Goal: Transaction & Acquisition: Purchase product/service

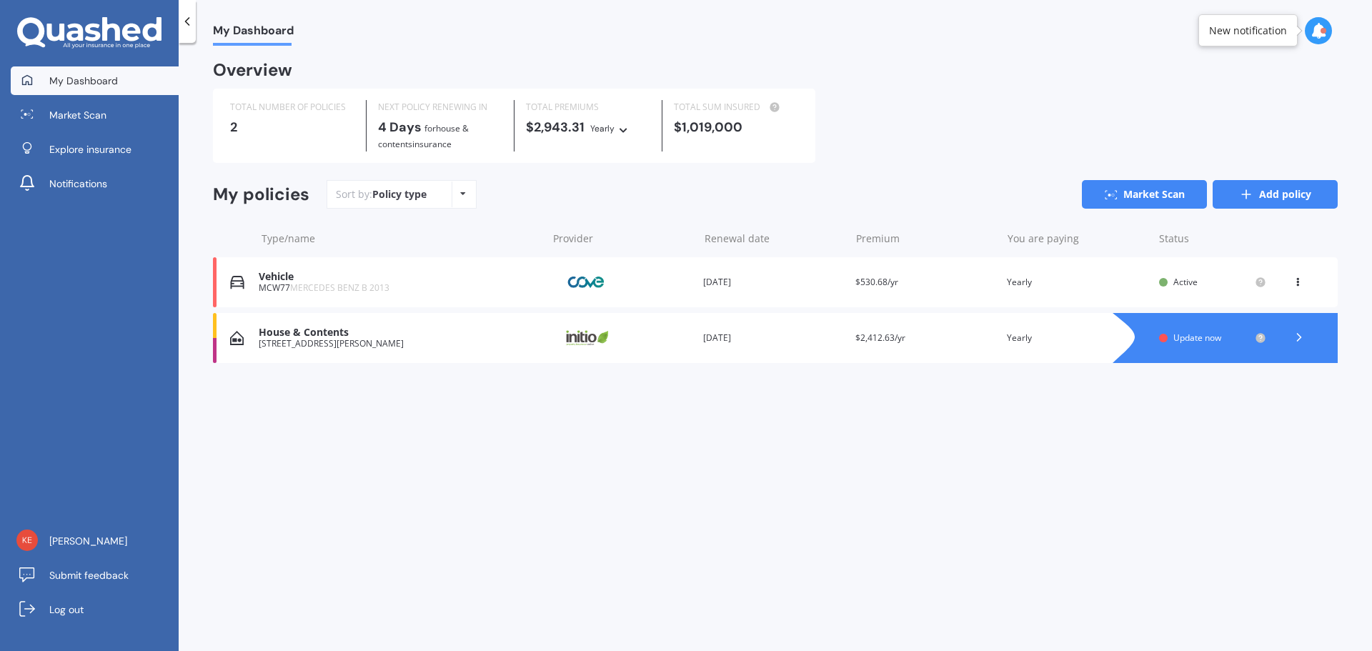
click at [1242, 199] on icon at bounding box center [1247, 194] width 14 height 14
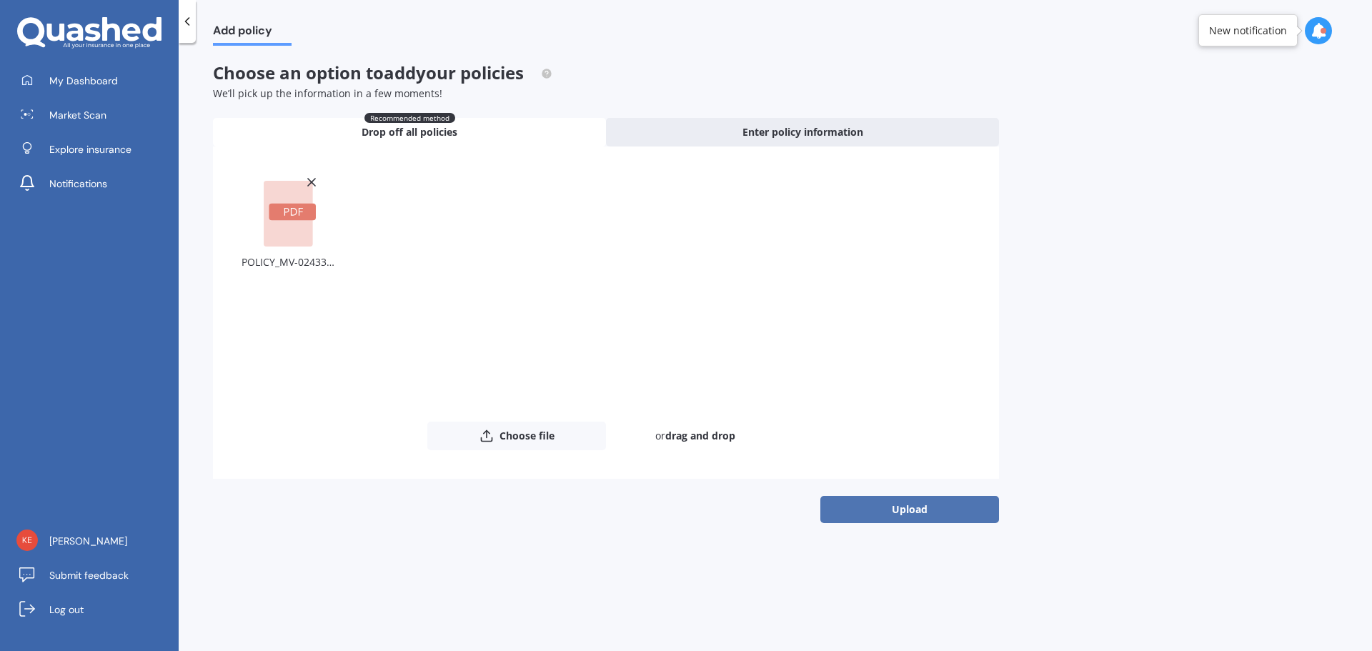
click at [885, 496] on button "Upload" at bounding box center [910, 509] width 179 height 27
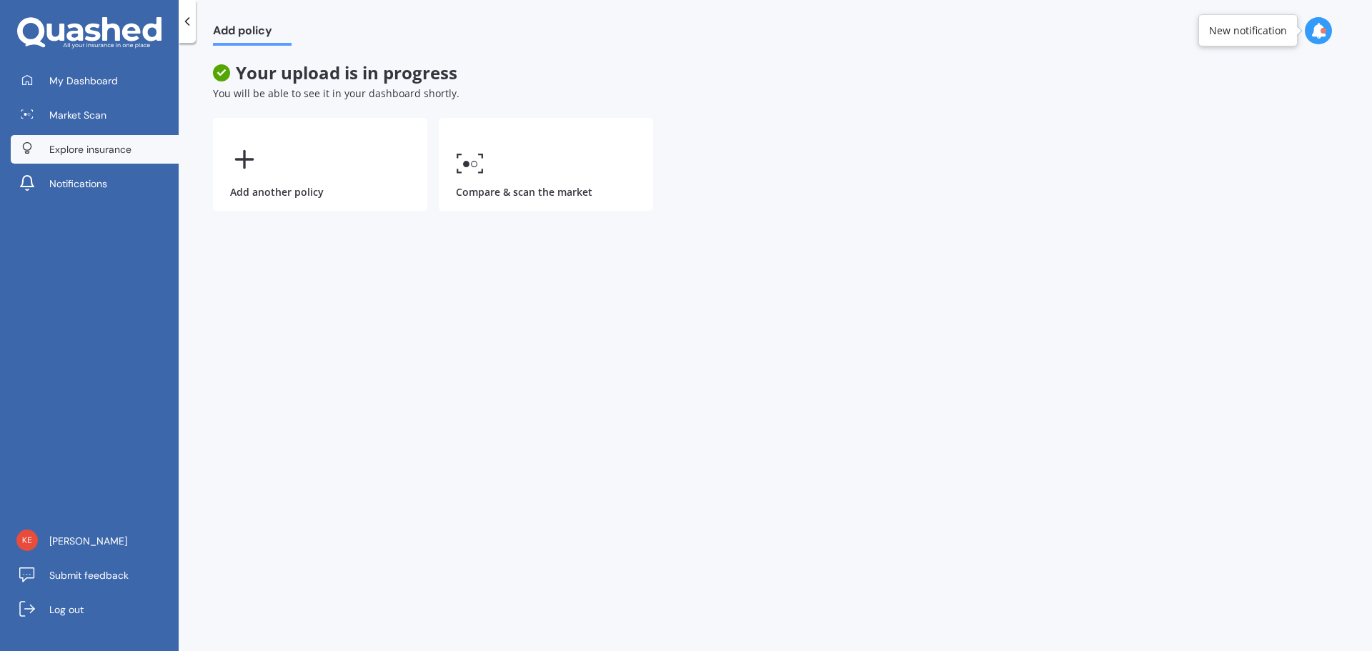
click at [109, 150] on span "Explore insurance" at bounding box center [90, 149] width 82 height 14
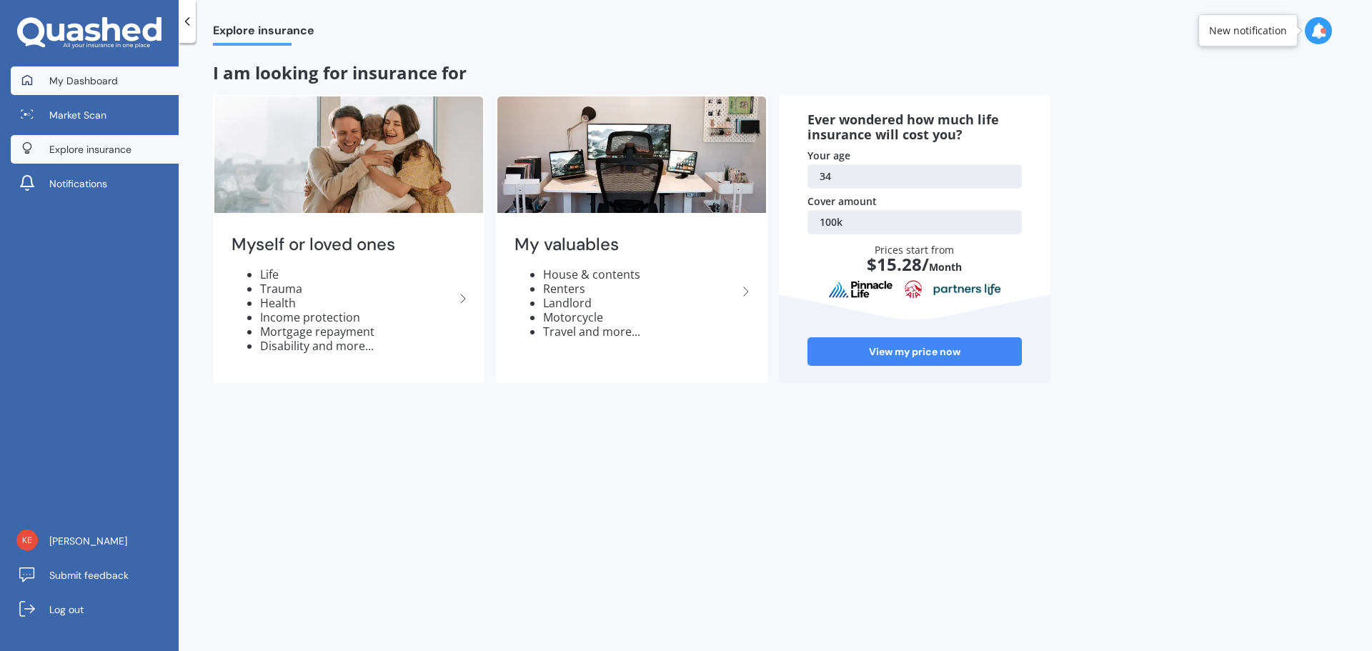
click at [79, 80] on span "My Dashboard" at bounding box center [83, 81] width 69 height 14
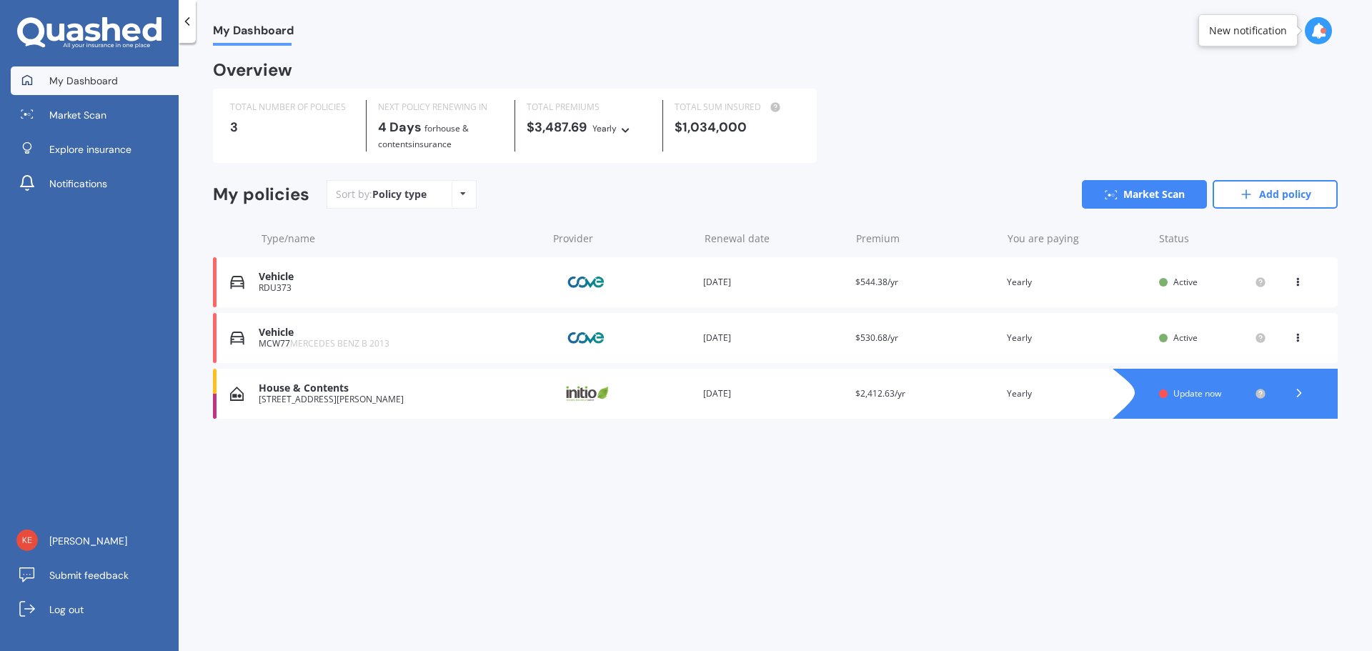
click at [1289, 32] on div "New notification" at bounding box center [1248, 30] width 99 height 32
click at [1325, 33] on div at bounding box center [1324, 31] width 6 height 6
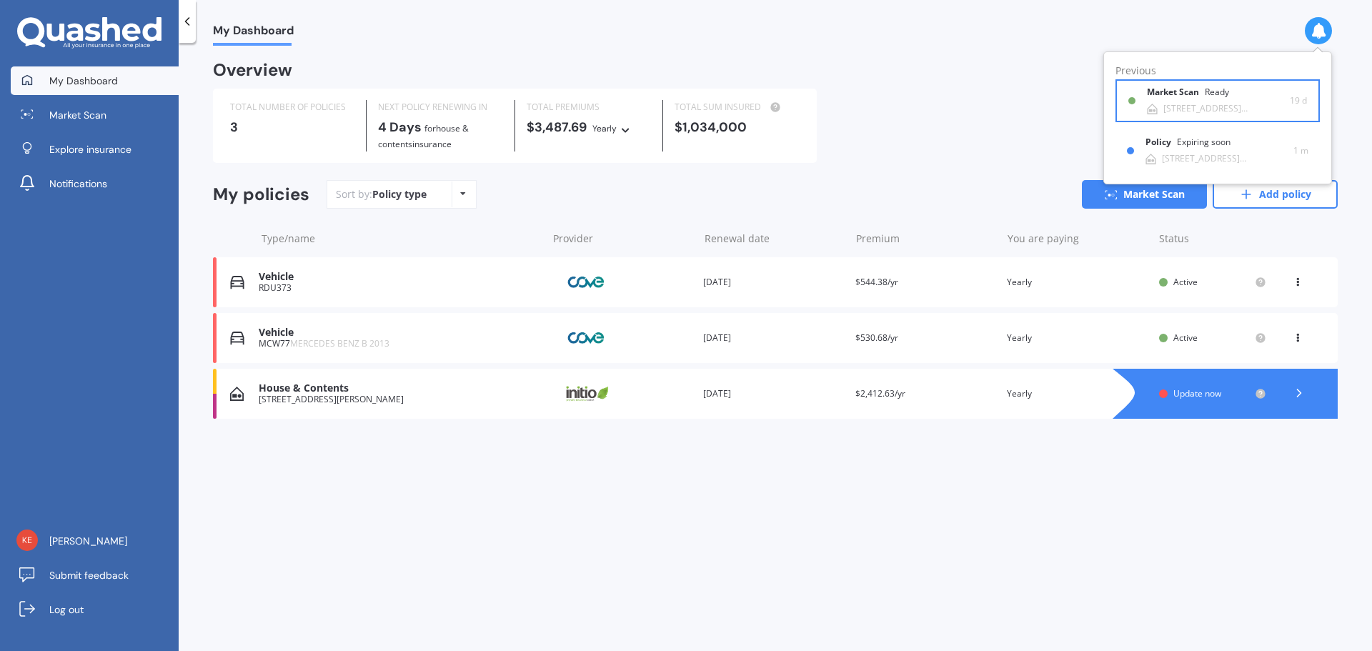
click at [1214, 96] on div "Ready" at bounding box center [1217, 92] width 24 height 10
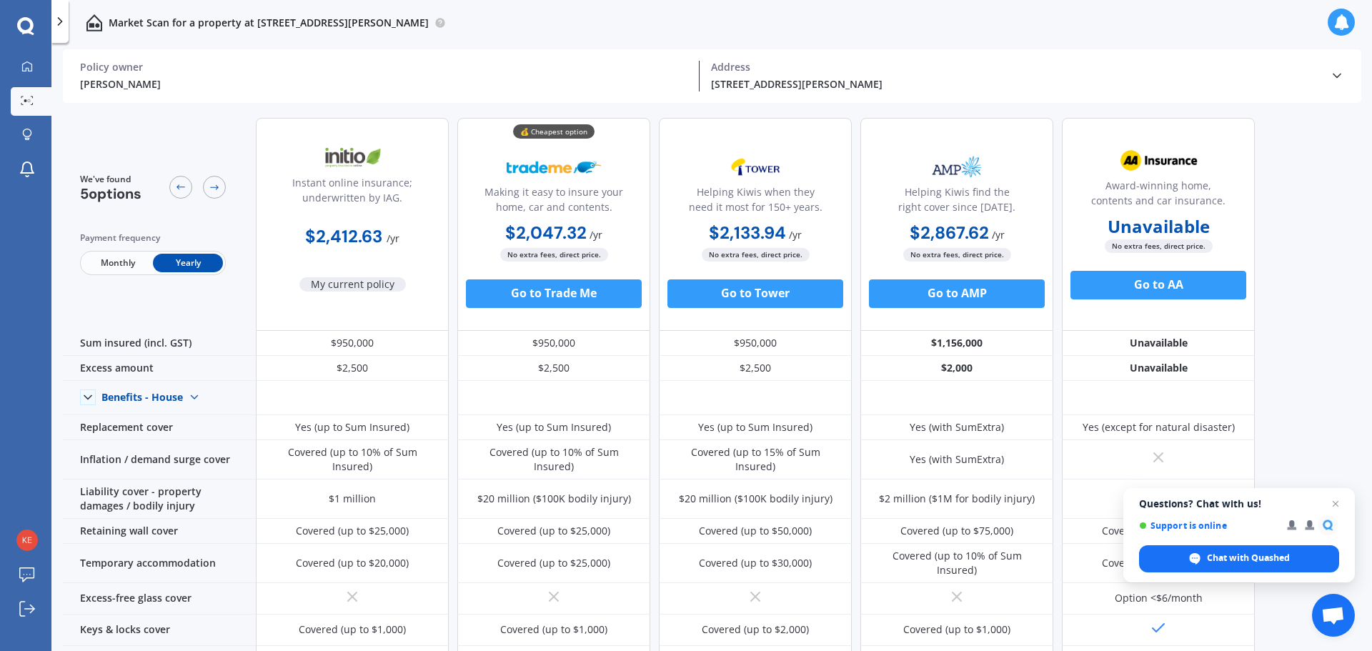
drag, startPoint x: 1335, startPoint y: 502, endPoint x: 1325, endPoint y: 501, distance: 10.0
click at [1336, 502] on span "Open chat" at bounding box center [1335, 503] width 17 height 17
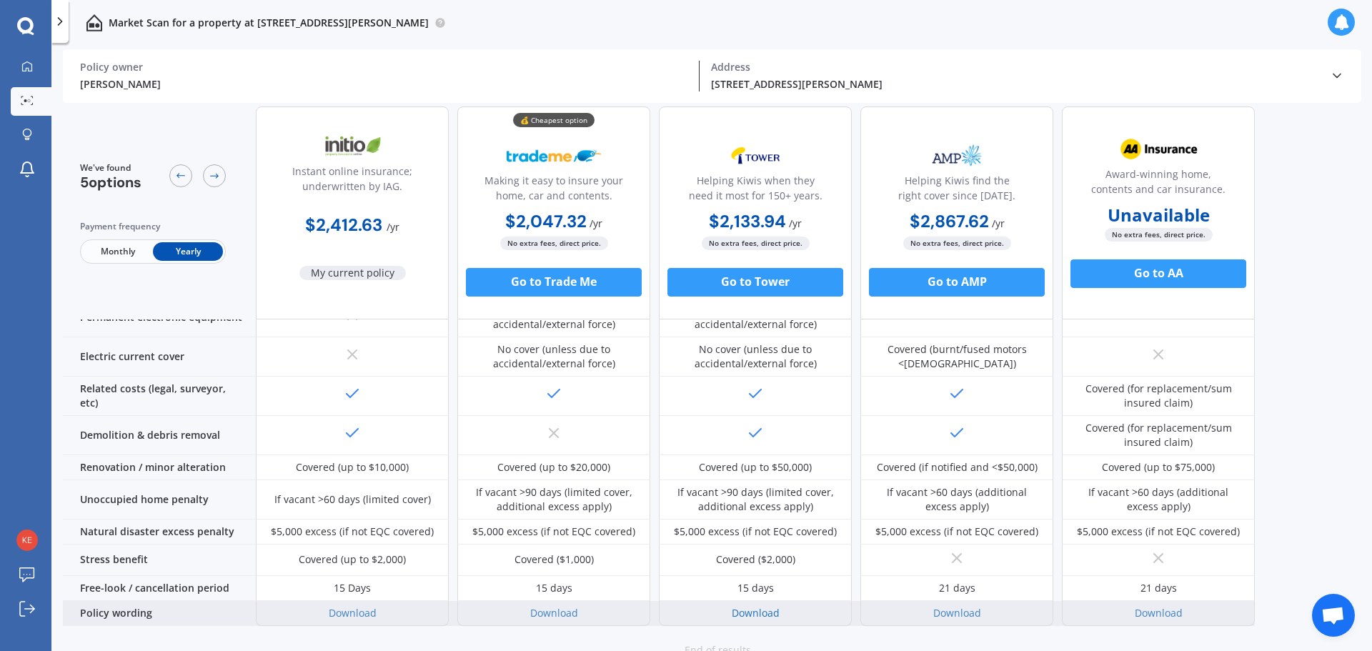
scroll to position [548, 0]
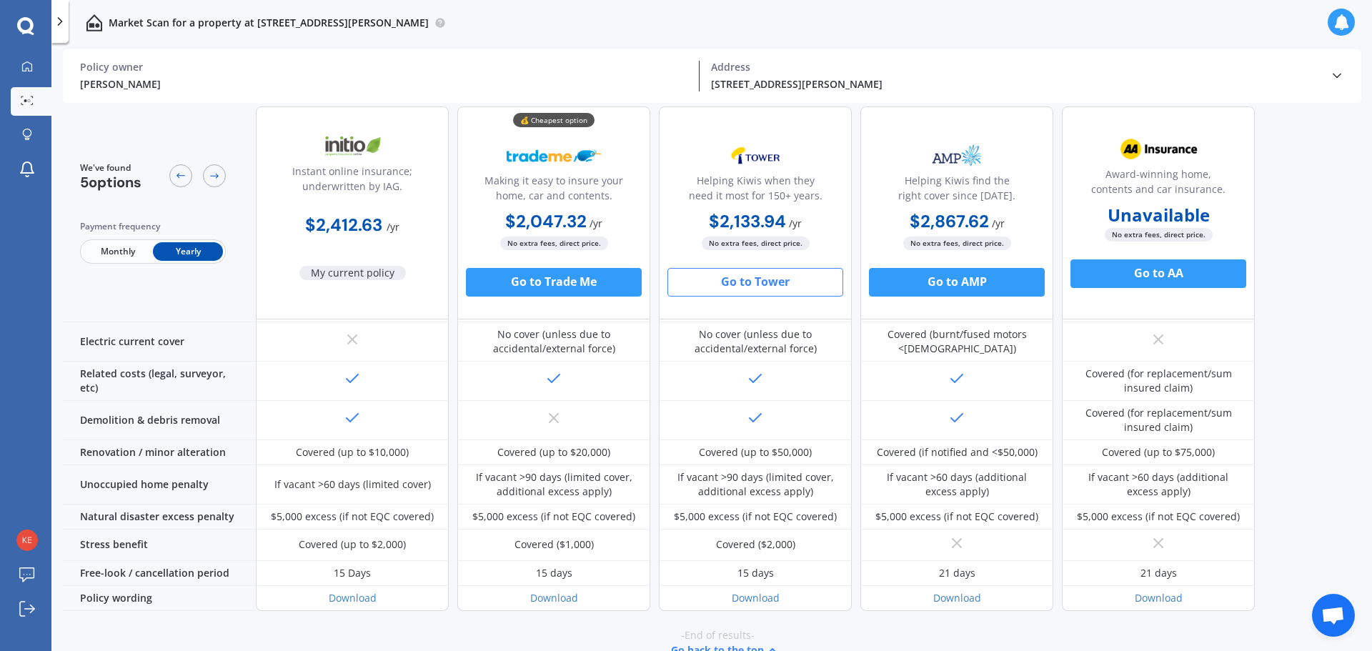
click at [777, 295] on button "Go to Tower" at bounding box center [756, 282] width 176 height 29
